Goal: Check status: Check status

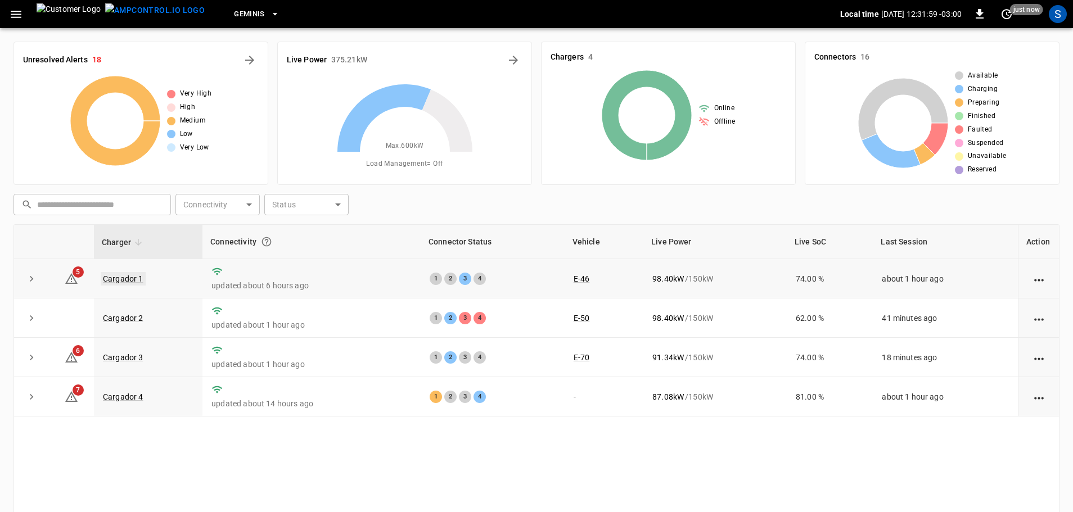
click at [120, 276] on link "Cargador 1" at bounding box center [123, 278] width 45 height 13
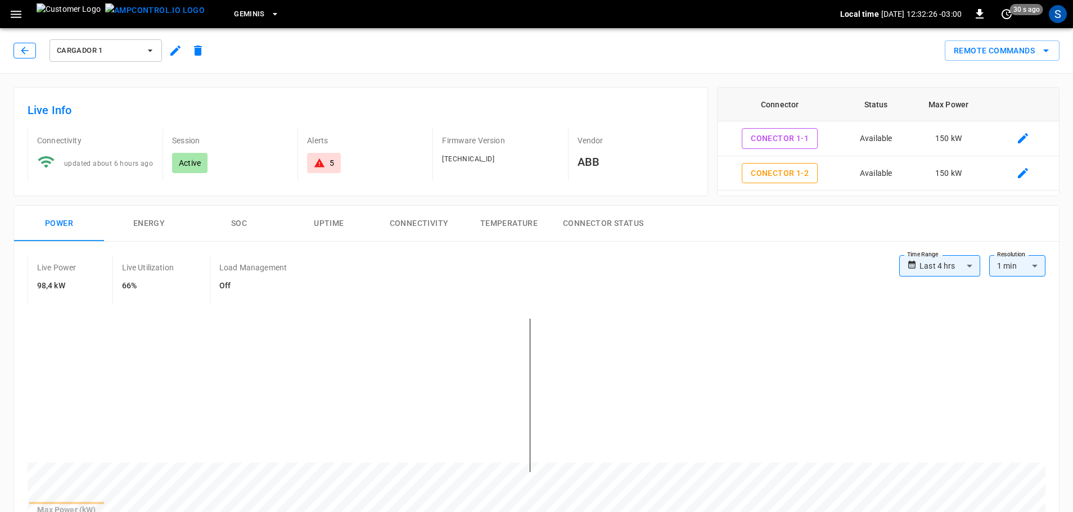
click at [29, 54] on icon "button" at bounding box center [24, 50] width 11 height 11
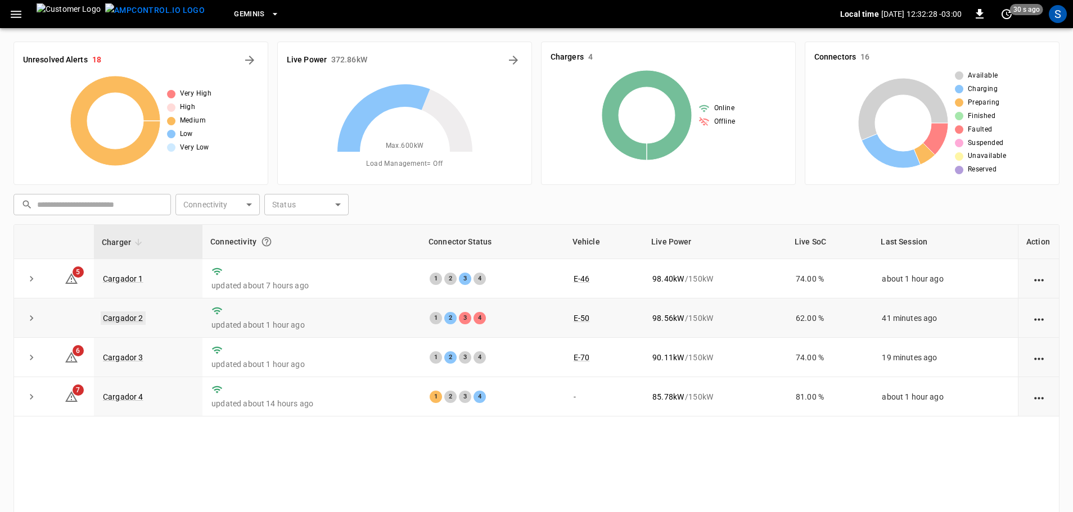
click at [124, 312] on link "Cargador 2" at bounding box center [123, 317] width 45 height 13
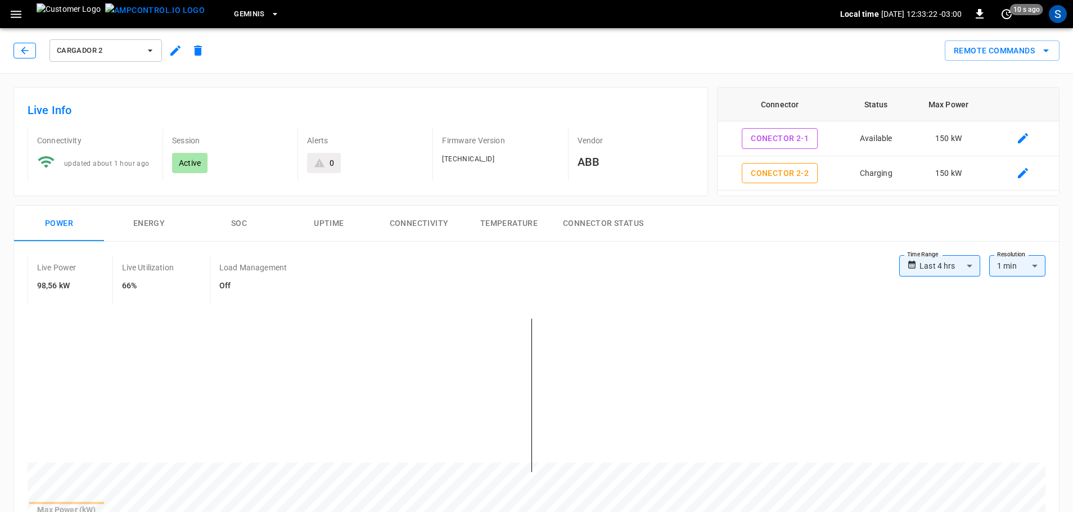
click at [30, 53] on button "button" at bounding box center [24, 51] width 22 height 16
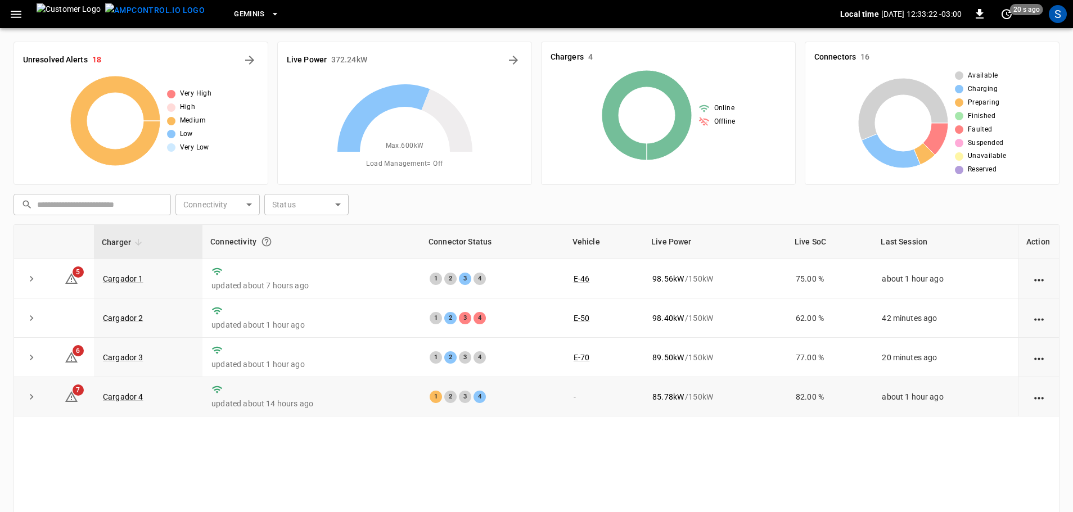
scroll to position [56, 0]
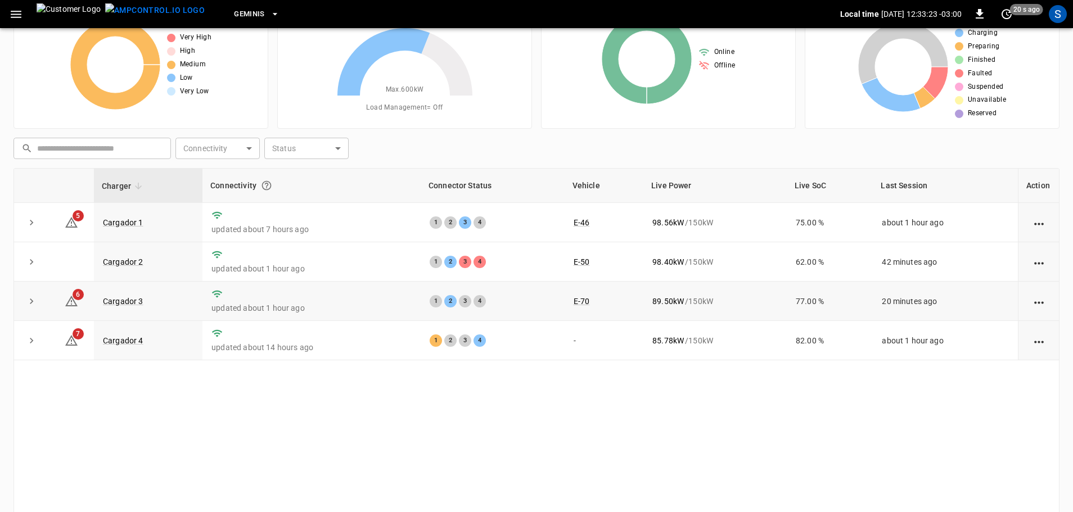
click at [144, 300] on td "Cargador 3" at bounding box center [148, 301] width 109 height 39
click at [134, 298] on link "Cargador 3" at bounding box center [123, 301] width 45 height 13
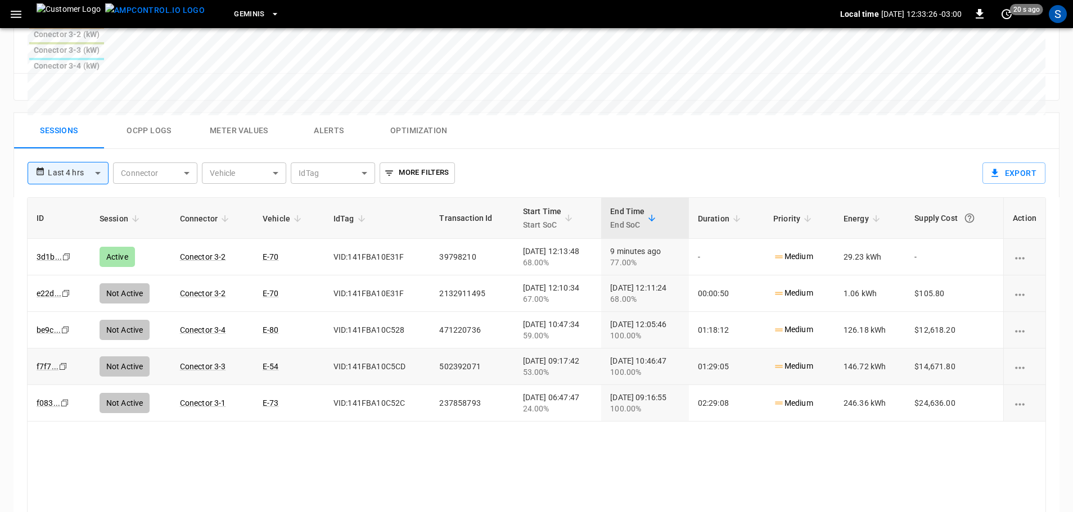
scroll to position [540, 0]
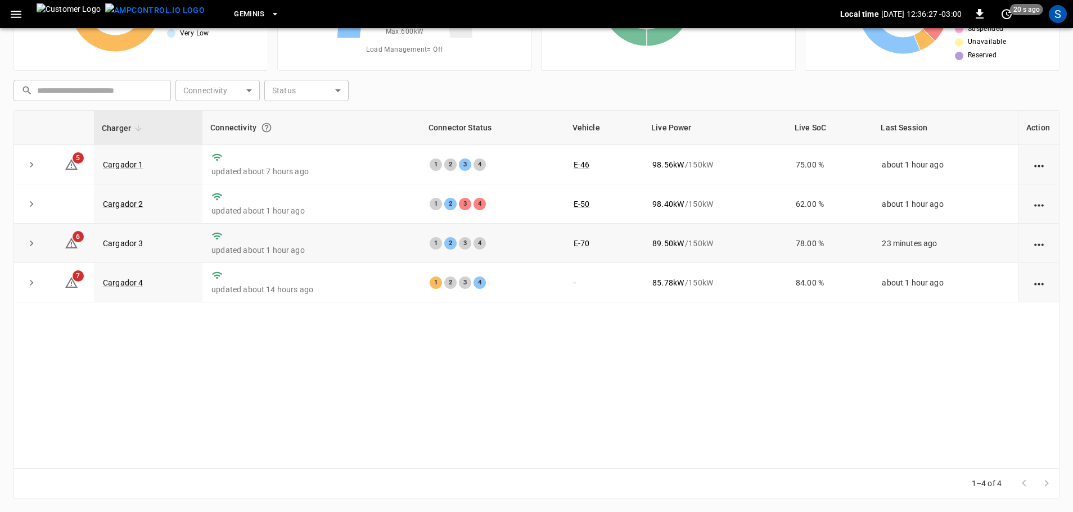
scroll to position [56, 0]
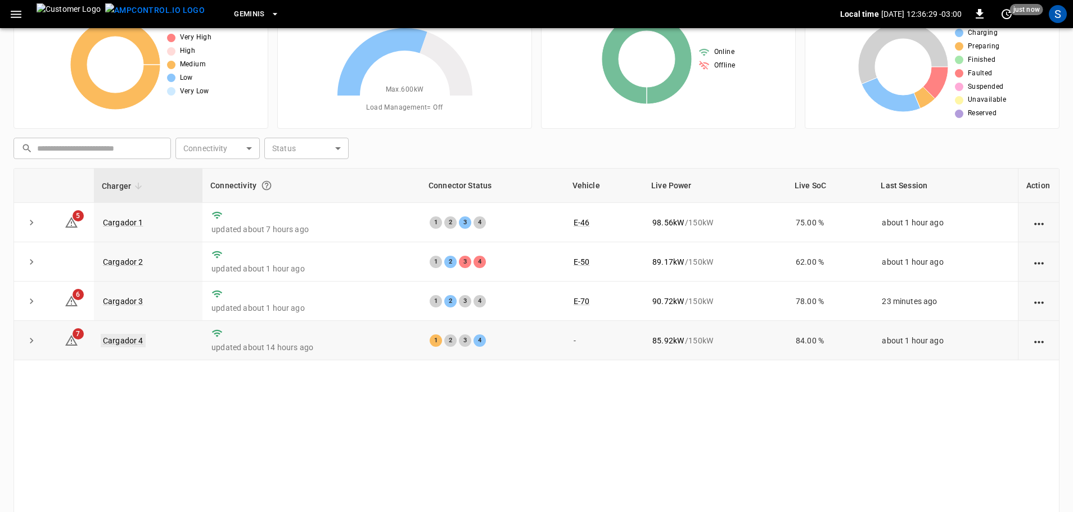
click at [136, 336] on link "Cargador 4" at bounding box center [123, 340] width 45 height 13
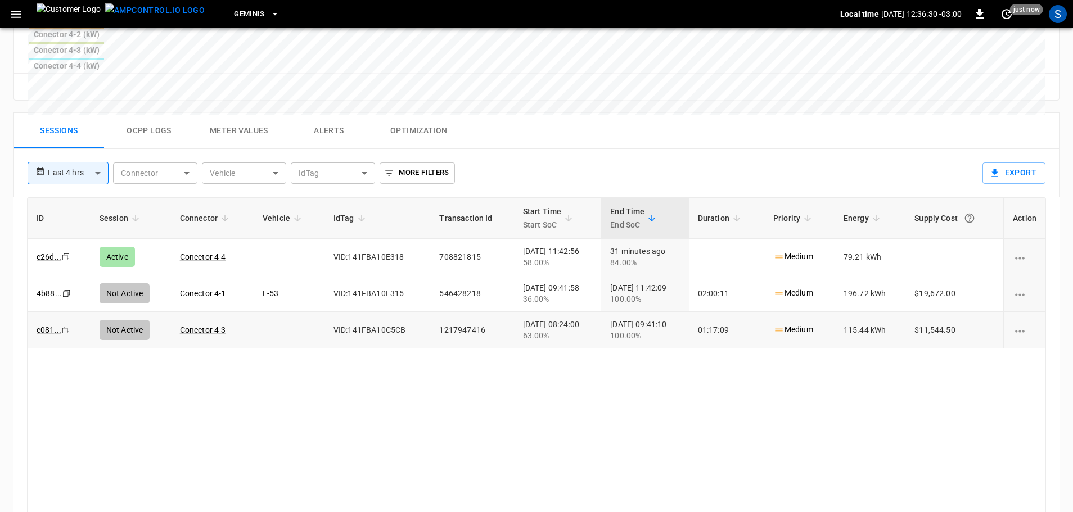
scroll to position [541, 0]
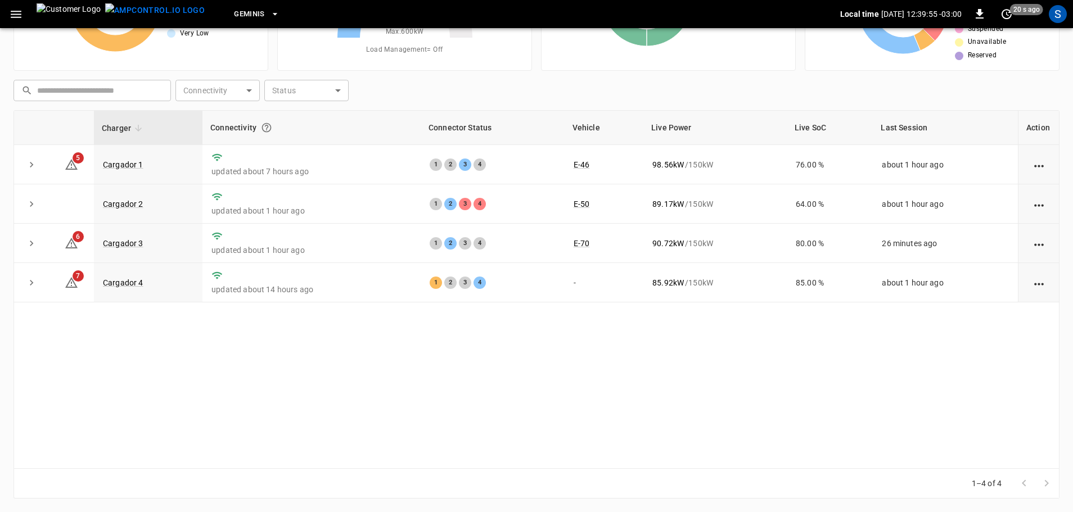
scroll to position [56, 0]
